Goal: Obtain resource: Download file/media

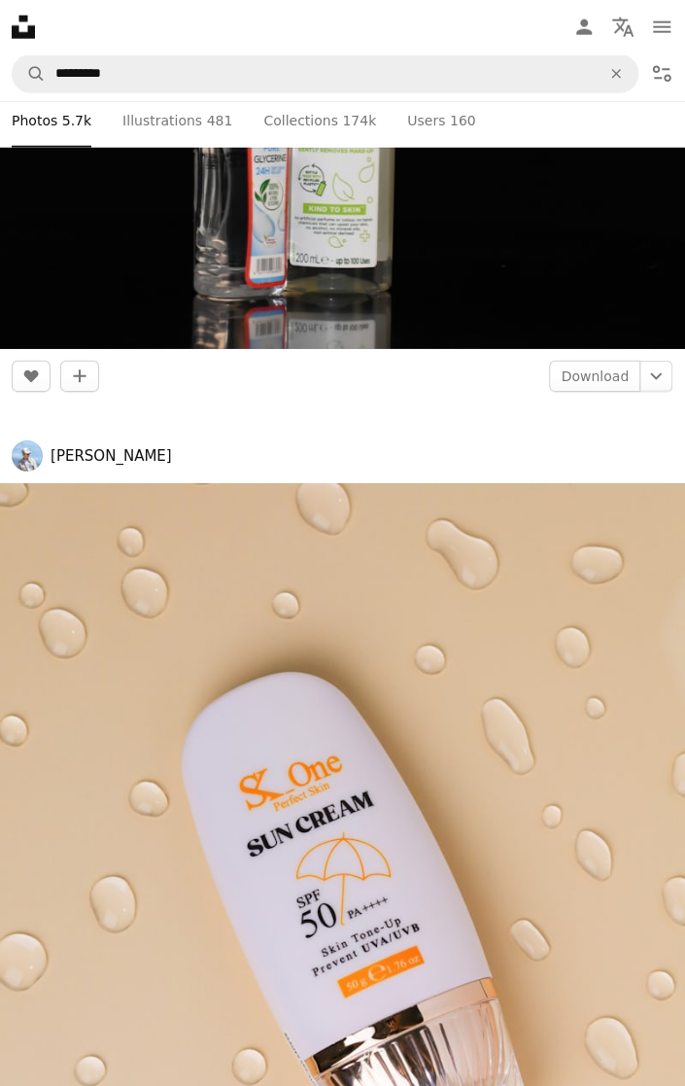
scroll to position [361046, 0]
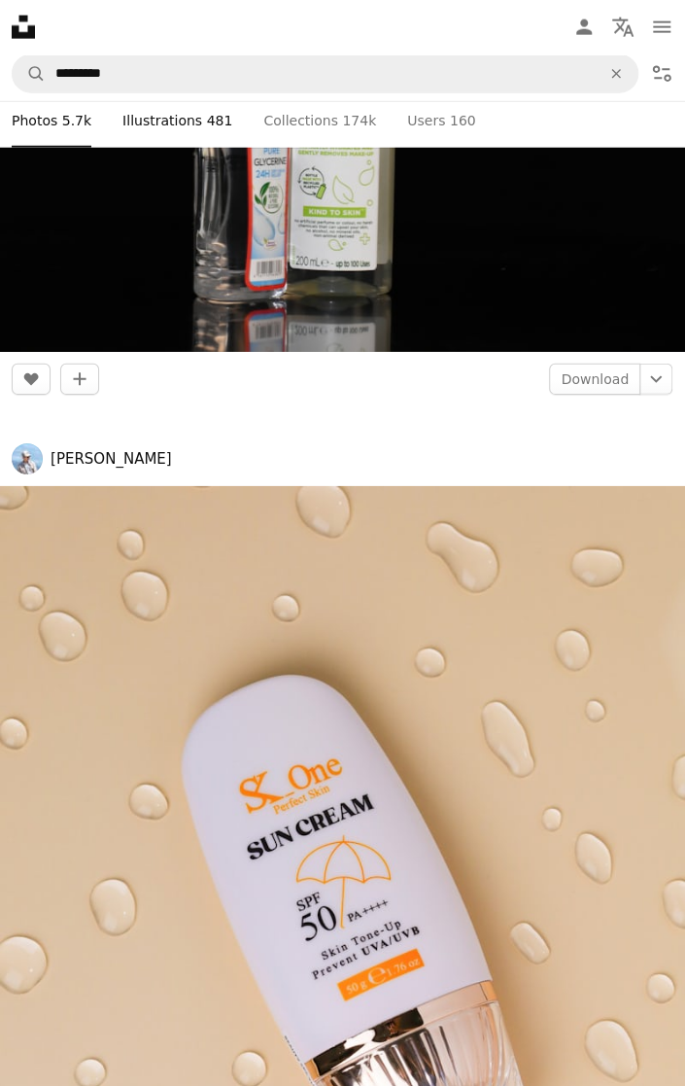
click at [183, 122] on link "Pen Tool Illustrations 481" at bounding box center [177, 120] width 110 height 54
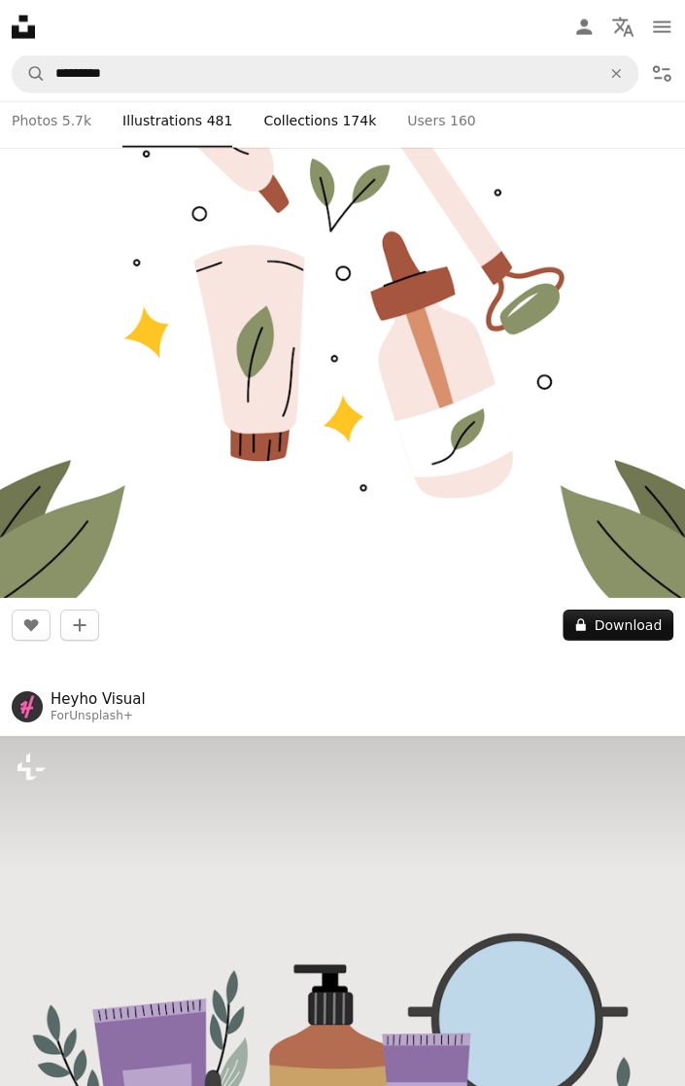
click at [307, 121] on link "A stack of folders Collections 174k" at bounding box center [319, 120] width 113 height 54
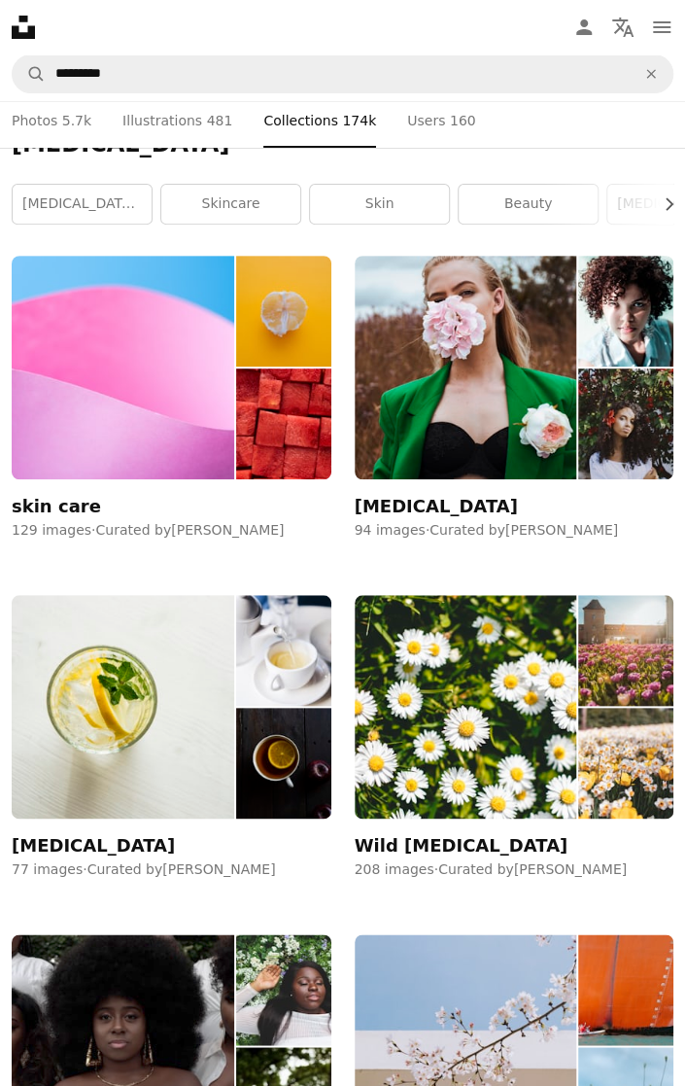
scroll to position [41, 0]
